Goal: Task Accomplishment & Management: Use online tool/utility

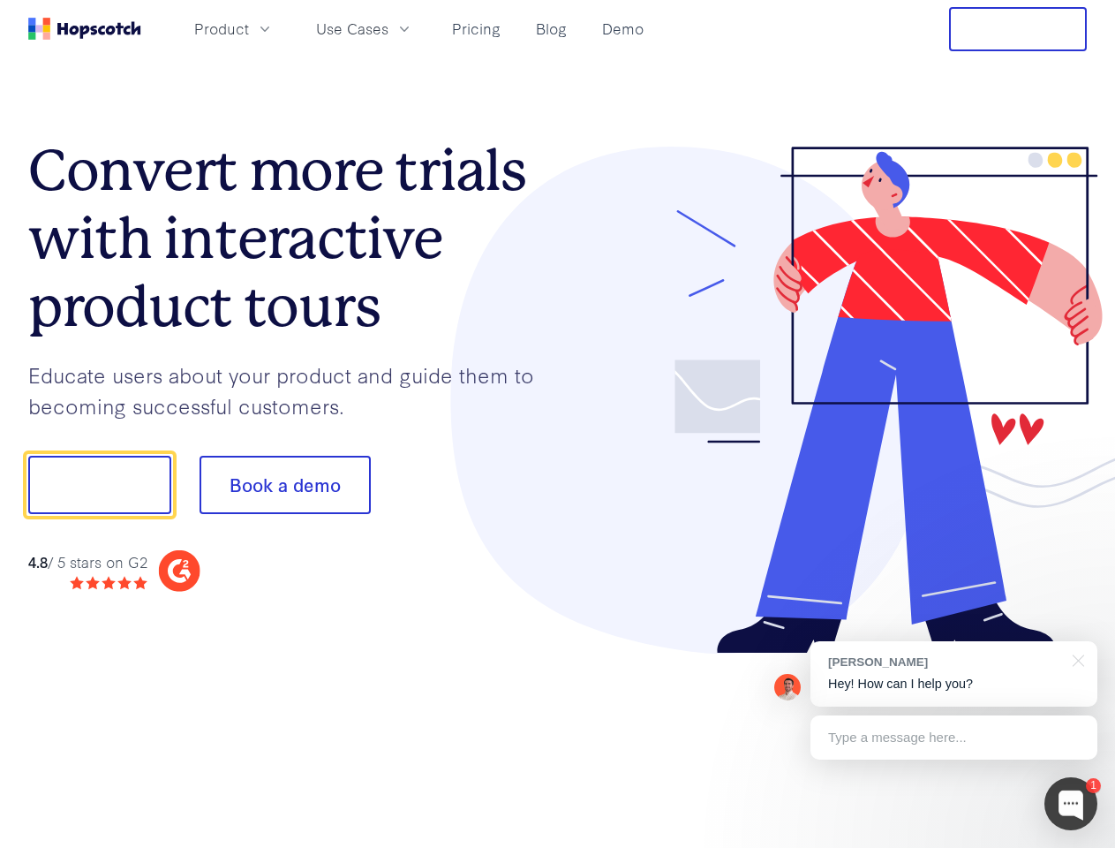
click at [558, 424] on div at bounding box center [823, 401] width 530 height 508
click at [249, 28] on span "Product" at bounding box center [221, 29] width 55 height 22
click at [389, 28] on span "Use Cases" at bounding box center [352, 29] width 72 height 22
click at [1018, 29] on button "Free Trial" at bounding box center [1018, 29] width 138 height 44
click at [99, 485] on button "Show me!" at bounding box center [99, 485] width 143 height 58
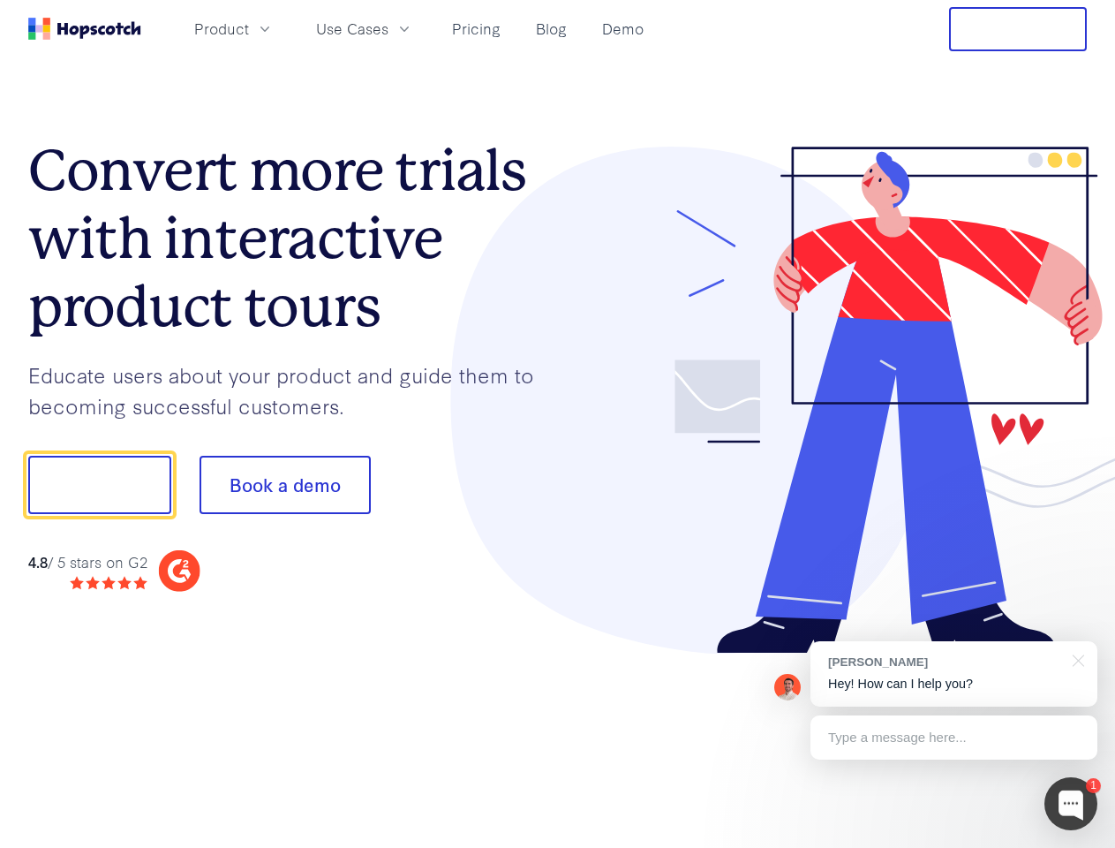
click at [284, 485] on button "Book a demo" at bounding box center [285, 485] width 171 height 58
click at [1071, 804] on div at bounding box center [1071, 803] width 53 height 53
click at [954, 674] on div "[PERSON_NAME] Hey! How can I help you?" at bounding box center [954, 673] width 287 height 65
click at [1076, 659] on div at bounding box center [1076, 659] width 44 height 36
click at [954, 737] on div "Type a message here..." at bounding box center [954, 737] width 287 height 44
